Goal: Communication & Community: Answer question/provide support

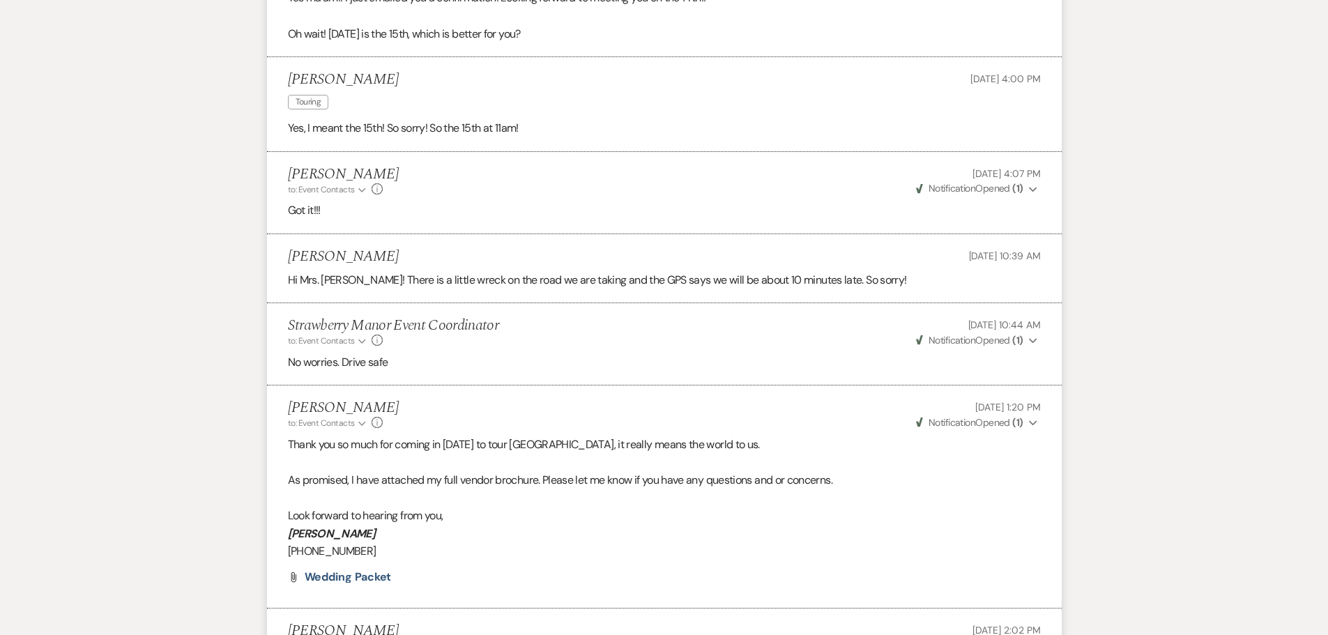
scroll to position [3193, 0]
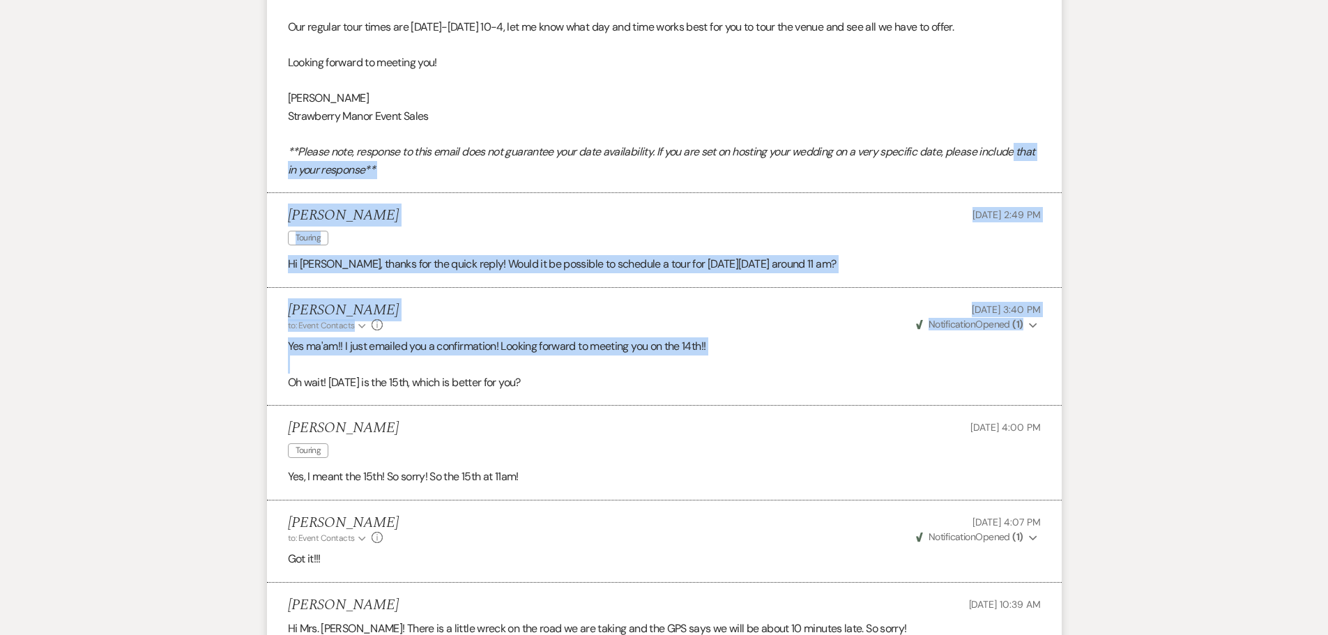
drag, startPoint x: 1327, startPoint y: 368, endPoint x: 1338, endPoint y: 147, distance: 221.2
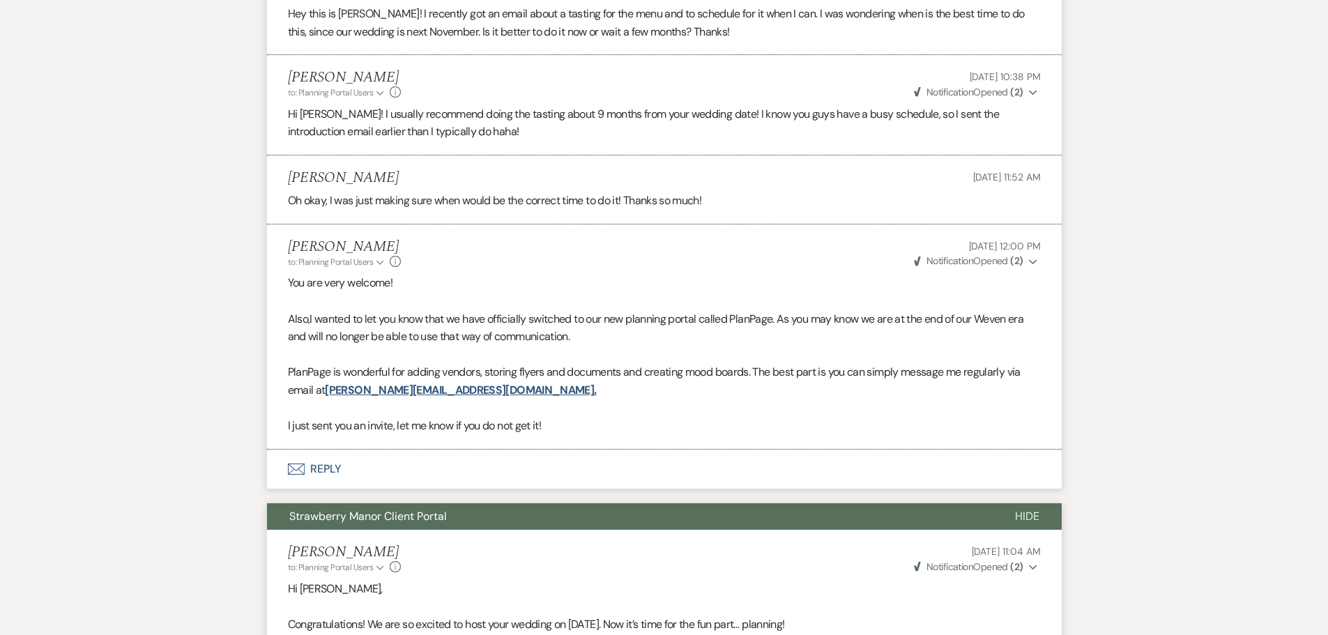
scroll to position [0, 0]
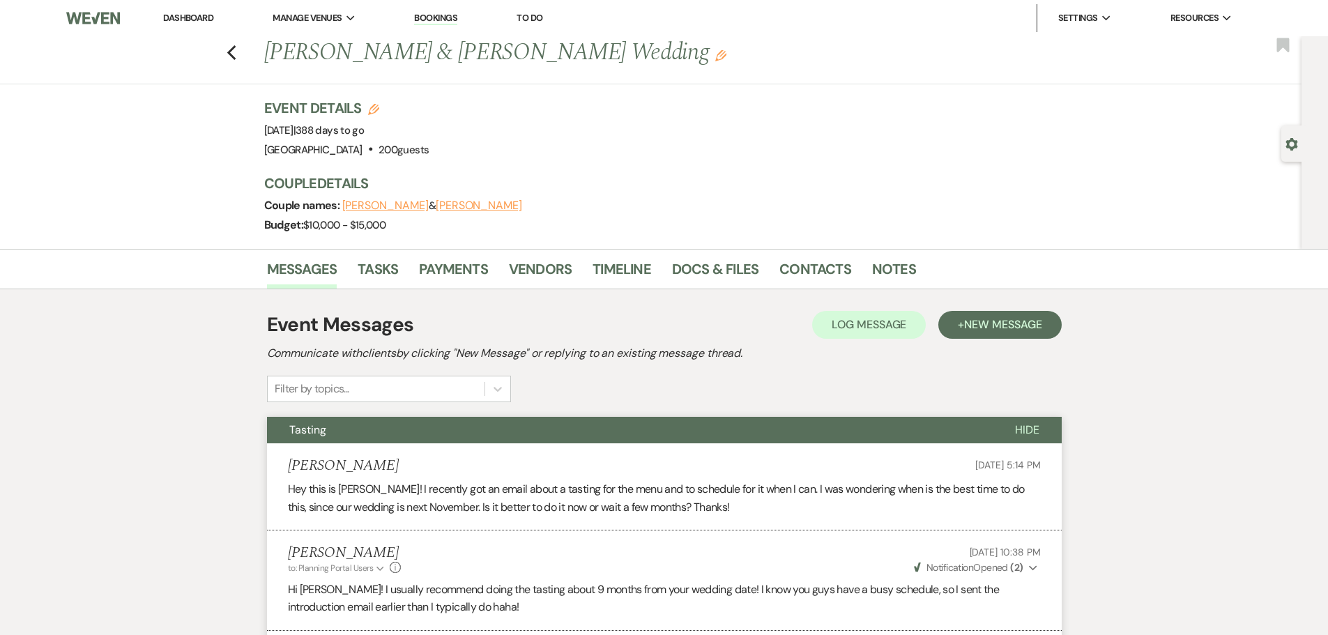
drag, startPoint x: 218, startPoint y: 25, endPoint x: 204, endPoint y: 23, distance: 14.1
click at [217, 25] on li "Dashboard" at bounding box center [188, 18] width 64 height 28
click at [201, 21] on link "Dashboard" at bounding box center [188, 18] width 50 height 12
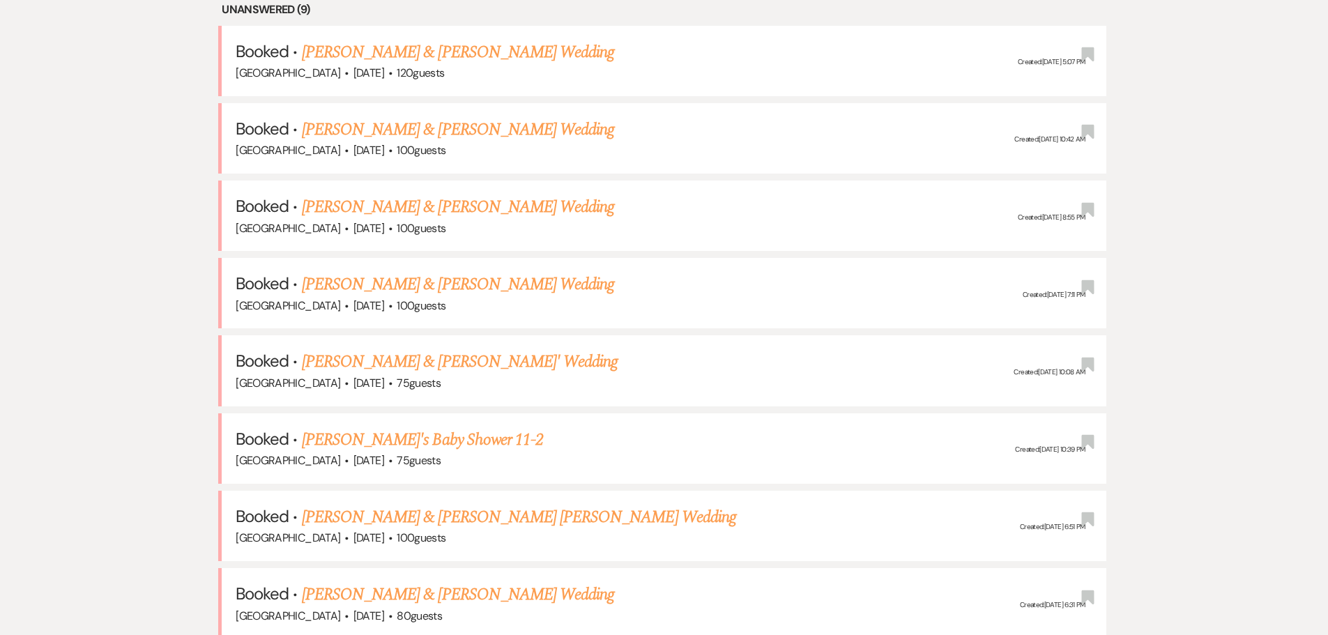
scroll to position [627, 0]
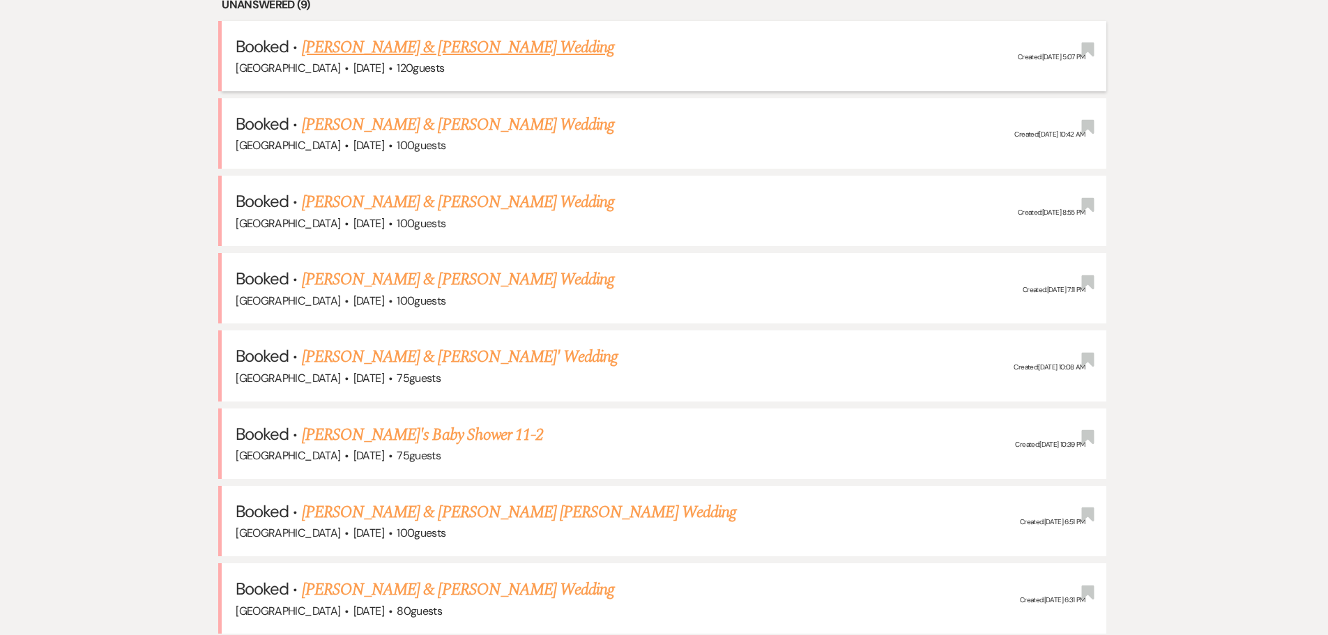
click at [461, 49] on link "[PERSON_NAME] & [PERSON_NAME] Wedding" at bounding box center [458, 47] width 312 height 25
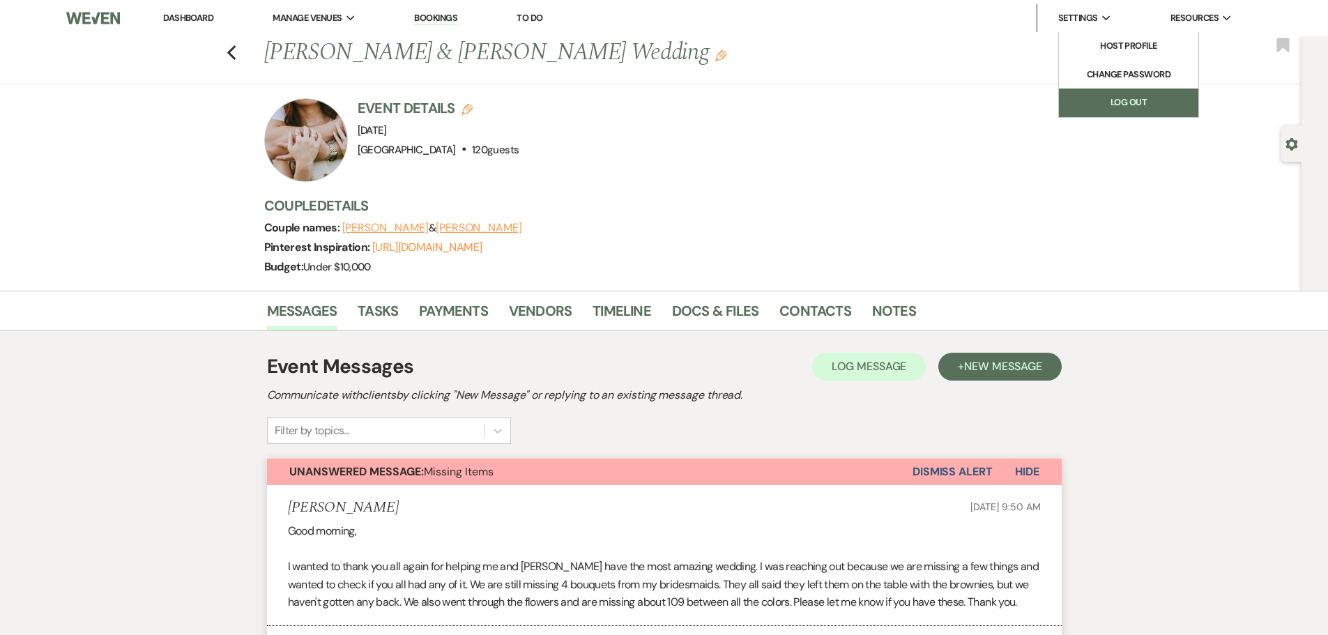
click at [1079, 95] on link "Log Out" at bounding box center [1128, 103] width 139 height 28
